Goal: Task Accomplishment & Management: Complete application form

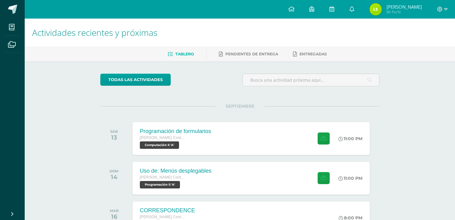
scroll to position [69, 0]
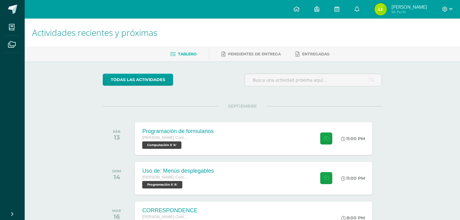
scroll to position [69, 0]
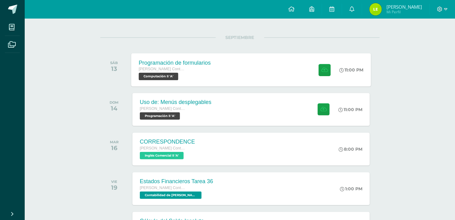
click at [183, 84] on div "Programación de formularios Quinto Perito Contador con Orientación en Computaci…" at bounding box center [174, 69] width 87 height 33
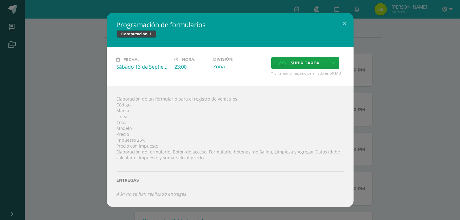
click at [68, 54] on div "Programación de formularios Computación II Fecha: Sábado 13 de Septiembre Hora:…" at bounding box center [230, 110] width 456 height 194
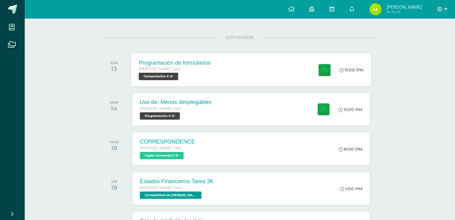
click at [192, 69] on div "[PERSON_NAME] Contador con Orientación en Computación" at bounding box center [175, 69] width 72 height 7
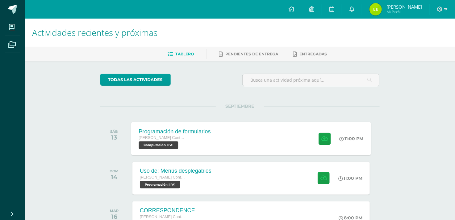
click at [212, 144] on div "Programación de formularios Quinto Perito Contador con Orientación en Computaci…" at bounding box center [174, 138] width 87 height 33
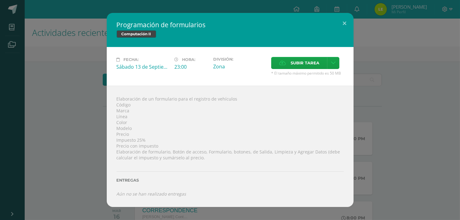
click at [87, 117] on div "Programación de formularios Computación II Fecha: Sábado 13 de Septiembre Hora:…" at bounding box center [230, 110] width 456 height 194
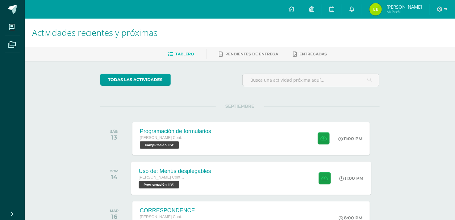
click at [197, 170] on div "Uso de: Menús desplegables" at bounding box center [175, 170] width 72 height 6
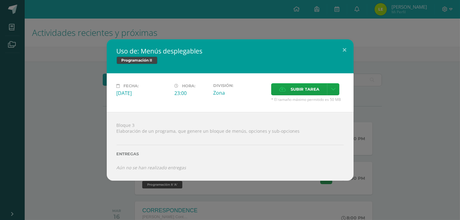
click at [78, 110] on div "Uso de: Menús desplegables Programación II Fecha: Domingo 14 de Septiembre Hora…" at bounding box center [230, 109] width 456 height 141
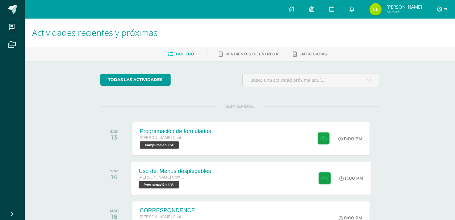
click at [213, 181] on div "Uso de: Menús desplegables Quinto Perito Contador con Orientación en Computació…" at bounding box center [174, 177] width 87 height 33
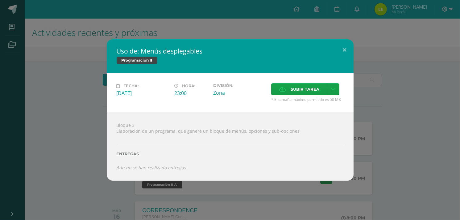
click at [96, 132] on div "Uso de: Menús desplegables Programación II Fecha: Domingo 14 de Septiembre Hora…" at bounding box center [230, 109] width 456 height 141
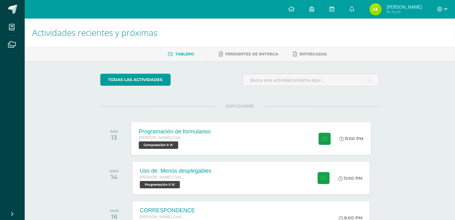
click at [252, 130] on div "Programación de formularios Quinto Perito Contador con Orientación en Computaci…" at bounding box center [251, 138] width 240 height 33
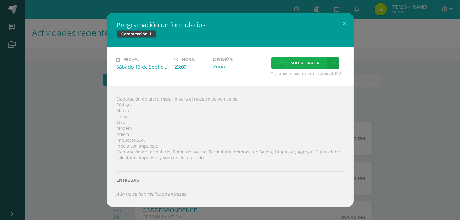
click at [310, 58] on span "Subir tarea" at bounding box center [305, 62] width 29 height 11
click at [0, 0] on input "Subir tarea" at bounding box center [0, 0] width 0 height 0
click at [308, 61] on span "Subir tarea" at bounding box center [305, 62] width 29 height 11
click at [0, 0] on input "Subir tarea" at bounding box center [0, 0] width 0 height 0
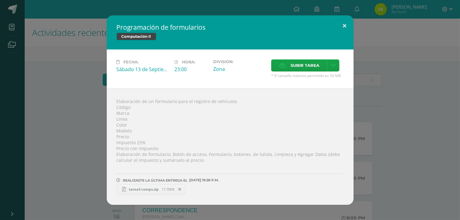
click at [341, 32] on button at bounding box center [345, 25] width 18 height 21
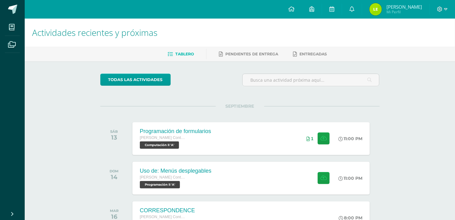
click at [84, 118] on div "Actividades recientes y próximas Tablero Pendientes de entrega Entregadas todas…" at bounding box center [240, 205] width 431 height 373
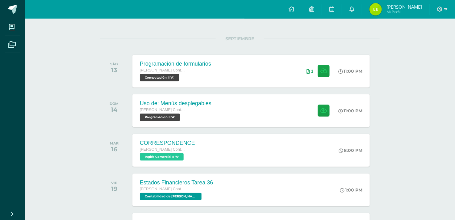
scroll to position [69, 0]
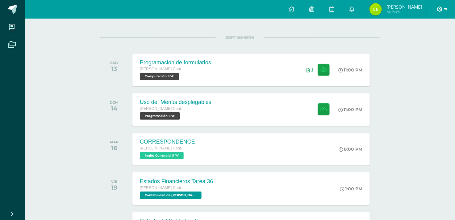
click at [446, 9] on icon at bounding box center [445, 9] width 3 height 6
click at [418, 6] on span "Lesly Amanda" at bounding box center [405, 7] width 36 height 6
drag, startPoint x: 405, startPoint y: 46, endPoint x: 411, endPoint y: 35, distance: 13.0
click at [405, 45] on div "Actividades recientes y próximas Tablero Pendientes de entrega Entregadas todas…" at bounding box center [240, 213] width 431 height 527
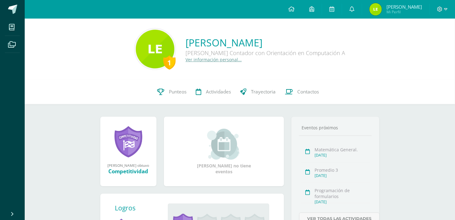
click at [333, 73] on div "1 [PERSON_NAME] [PERSON_NAME] con Orientación en Computación A Ver información …" at bounding box center [240, 49] width 431 height 61
click at [295, 9] on icon at bounding box center [291, 9] width 6 height 6
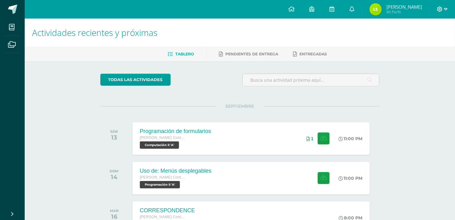
click at [444, 6] on span at bounding box center [442, 9] width 11 height 7
click at [415, 42] on span "Cerrar sesión" at bounding box center [427, 42] width 28 height 6
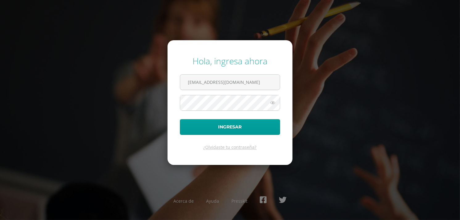
click at [276, 101] on icon at bounding box center [273, 102] width 8 height 7
click at [249, 84] on input "673@laestrella.edu.gt" at bounding box center [230, 81] width 100 height 15
click at [247, 81] on input "673@laestrella.edu.gt" at bounding box center [230, 81] width 100 height 15
type input "6"
click at [239, 84] on input "207@laestrella.edu.gt" at bounding box center [230, 81] width 100 height 15
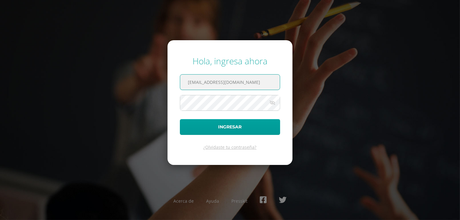
click at [196, 80] on input "207@laestrella.edu.gt" at bounding box center [230, 81] width 100 height 15
click at [238, 83] on input "207@laestrella.edu.gt" at bounding box center [230, 81] width 100 height 15
type input "2"
click at [234, 78] on input "207@laestrella.edu.g" at bounding box center [230, 81] width 100 height 15
type input "2"
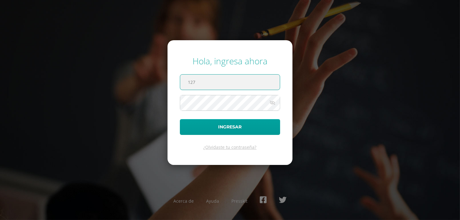
type input "127@laestrella.edu.gt"
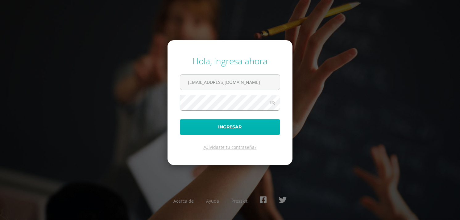
click at [182, 129] on button "Ingresar" at bounding box center [230, 127] width 100 height 16
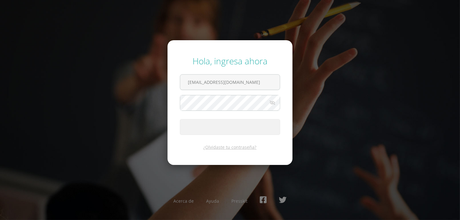
click at [225, 132] on button "Ingresar" at bounding box center [230, 127] width 100 height 16
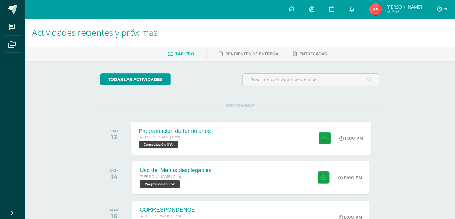
click at [214, 138] on div "Programación de formularios [PERSON_NAME] con Orientación en Computación Comput…" at bounding box center [174, 138] width 87 height 33
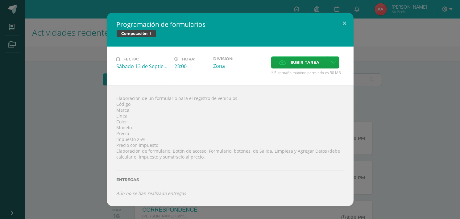
click at [77, 144] on div "Programación de formularios Computación II Fecha: [DATE] Hora: 23:00 División:" at bounding box center [230, 110] width 456 height 194
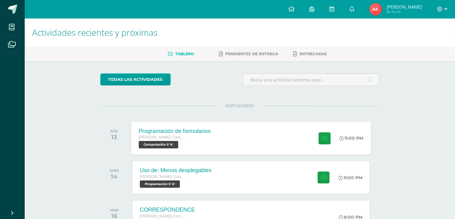
click at [263, 127] on div "Programación de formularios [PERSON_NAME] con Orientación en Computación Comput…" at bounding box center [251, 138] width 240 height 33
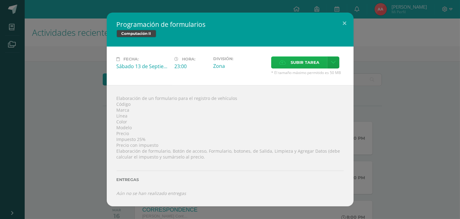
click at [289, 61] on label "Subir tarea" at bounding box center [299, 63] width 56 height 12
click at [0, 0] on input "Subir tarea" at bounding box center [0, 0] width 0 height 0
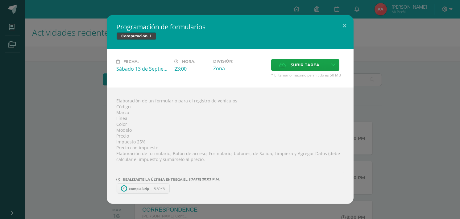
click at [82, 100] on div "Programación de formularios Computación II Fecha: [DATE] Hora: 23:00 División:" at bounding box center [230, 109] width 456 height 189
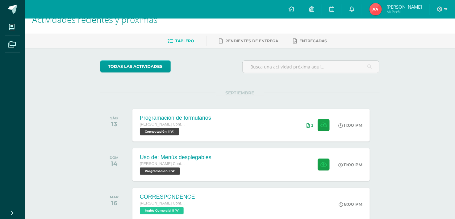
scroll to position [14, 0]
